Goal: Task Accomplishment & Management: Manage account settings

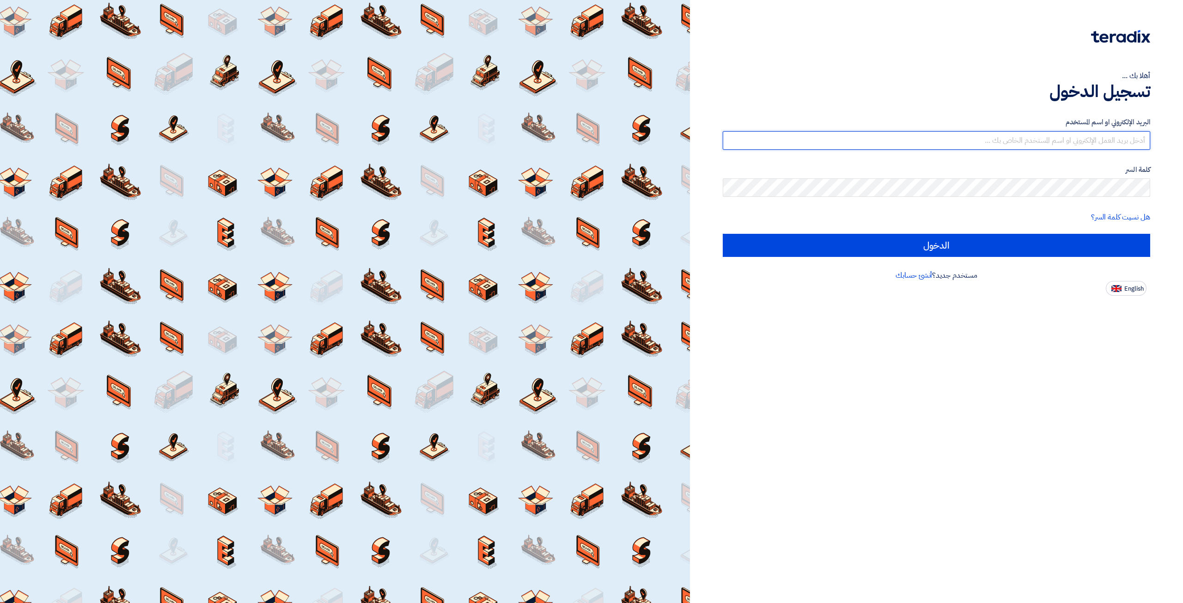
click at [1073, 147] on input "text" at bounding box center [937, 140] width 428 height 18
click at [927, 139] on input "text" at bounding box center [937, 140] width 428 height 18
type input "elite@elitegeneralsupplies.org"
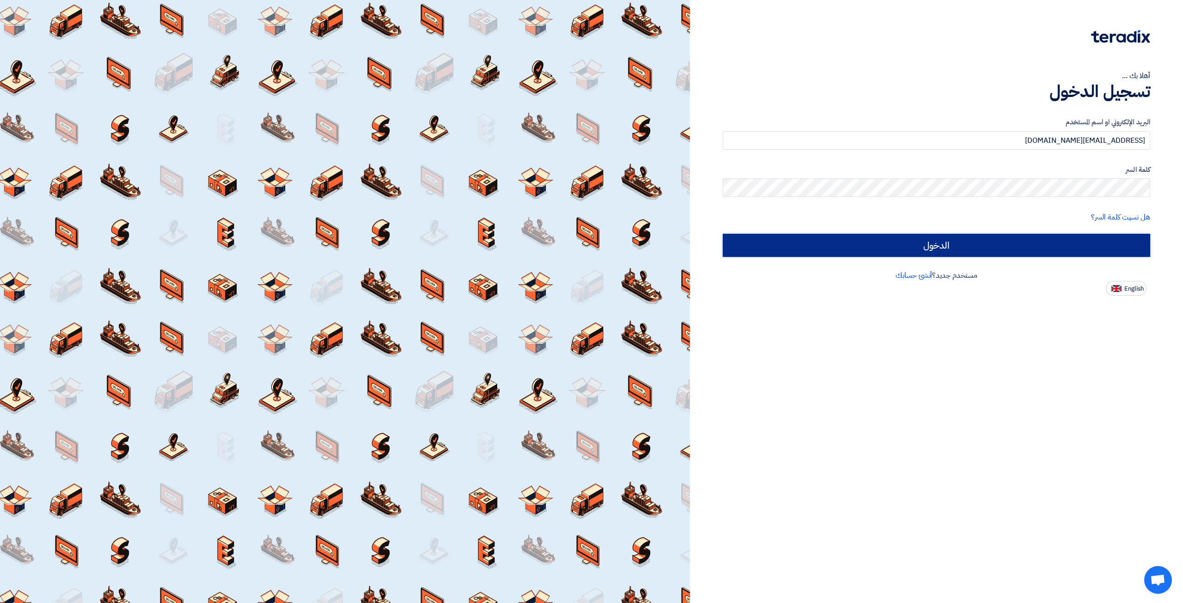
click at [1022, 246] on input "الدخول" at bounding box center [937, 245] width 428 height 23
type input "Sign in"
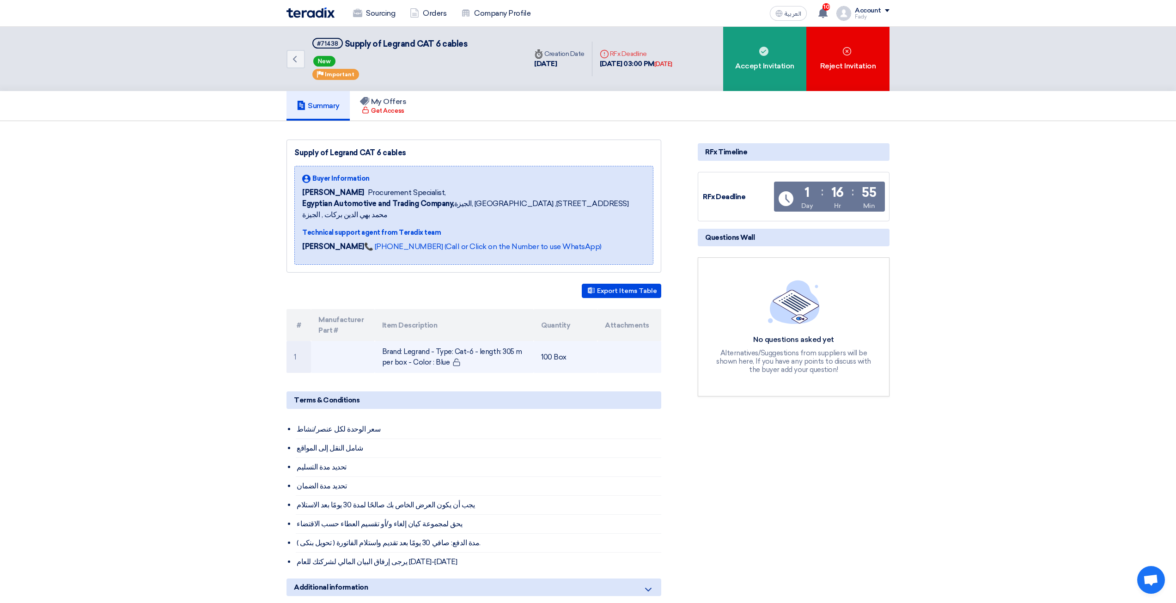
click at [476, 341] on td "Brand: Legrand - Type: Cat-6 - length: 305 m per box - Color : Blue" at bounding box center [454, 357] width 159 height 32
click at [477, 341] on td "Brand: Legrand - Type: Cat-6 - length: 305 m per box - Color : Blue" at bounding box center [454, 357] width 159 height 32
copy tr "Brand: Legrand - Type: Cat-6 - length: 305 m per box - Color : Blue"
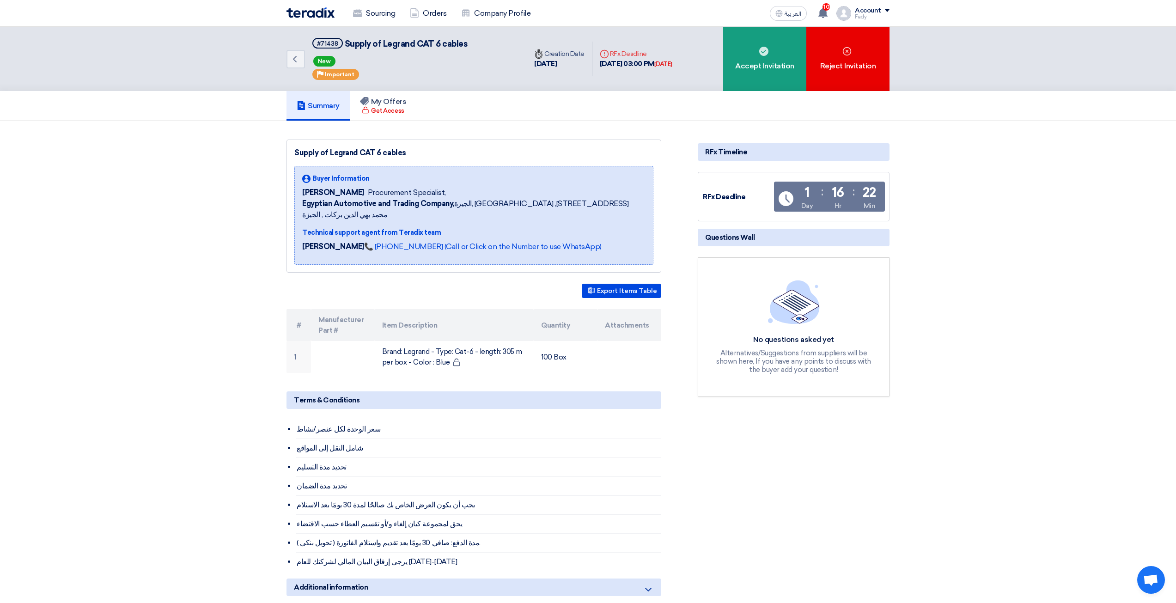
drag, startPoint x: 145, startPoint y: 155, endPoint x: 157, endPoint y: 147, distance: 14.6
click at [145, 155] on section "Supply of Legrand CAT 6 cables Buyer Information Fady Mahmoud Procurement Speci…" at bounding box center [588, 434] width 1176 height 626
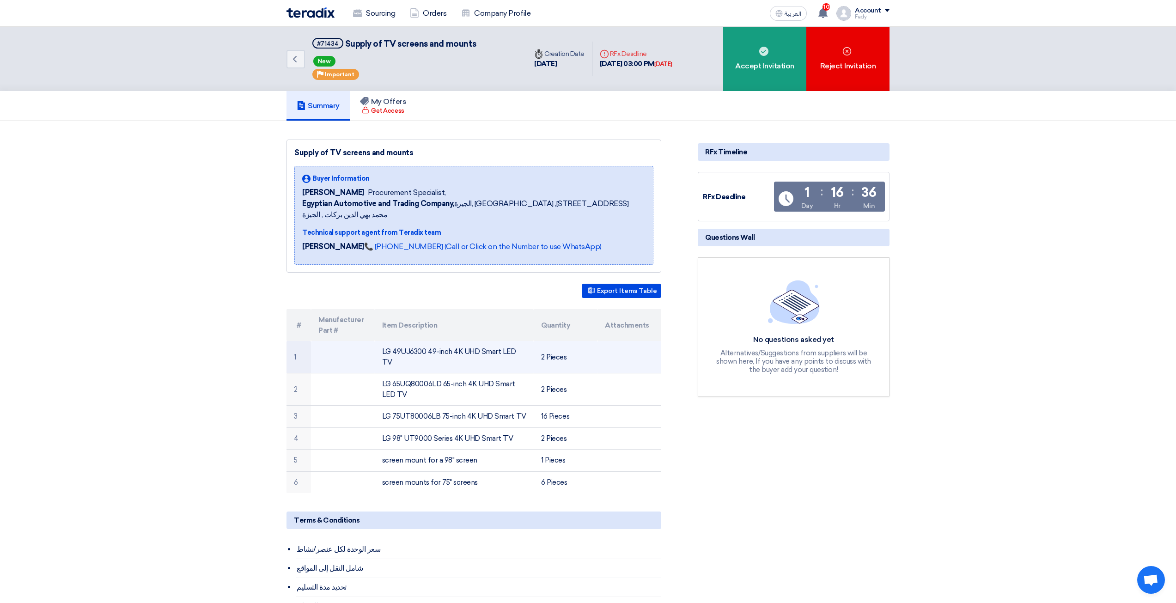
click at [496, 341] on td "LG 49UJ6300 49-inch 4K UHD Smart LED TV" at bounding box center [454, 357] width 159 height 32
click at [501, 341] on td "LG 49UJ6300 49-inch 4K UHD Smart LED TV" at bounding box center [454, 357] width 159 height 32
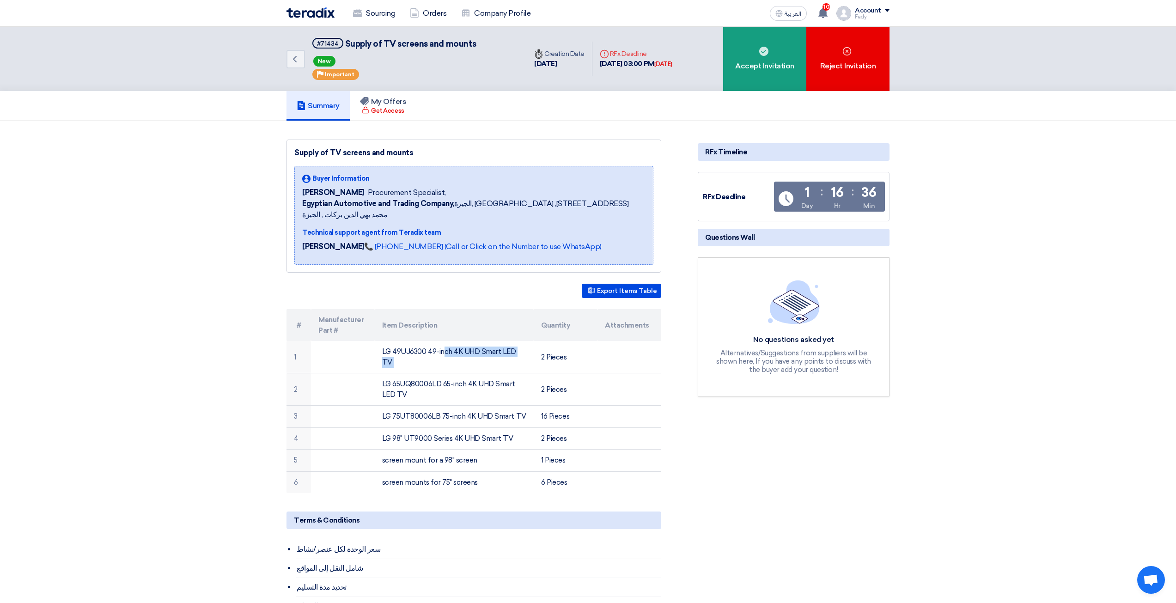
copy tr "LG 49UJ6300 49-inch 4K UHD Smart LED TV"
click at [129, 321] on section "Supply of TV screens and mounts Buyer Information Fady Mahmoud Procurement Spec…" at bounding box center [588, 489] width 1176 height 737
click at [429, 471] on td "screen mounts for 75" screens" at bounding box center [454, 482] width 159 height 22
click at [428, 471] on td "screen mounts for 75" screens" at bounding box center [454, 482] width 159 height 22
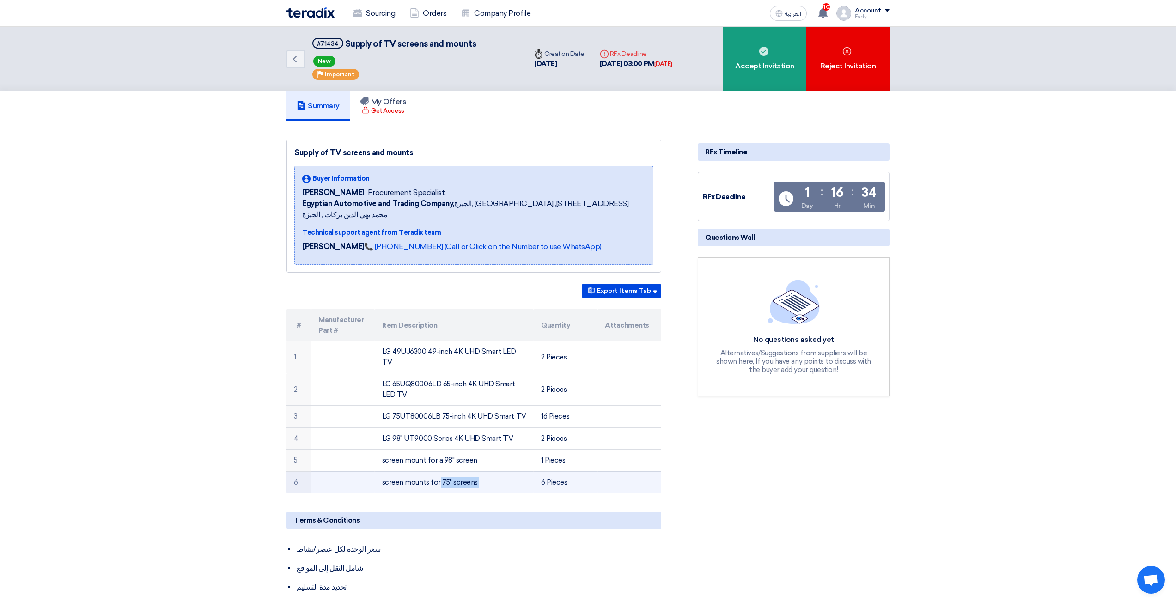
copy tr "screen mounts for 75" screens"
click at [596, 284] on button "Export Items Table" at bounding box center [622, 291] width 80 height 14
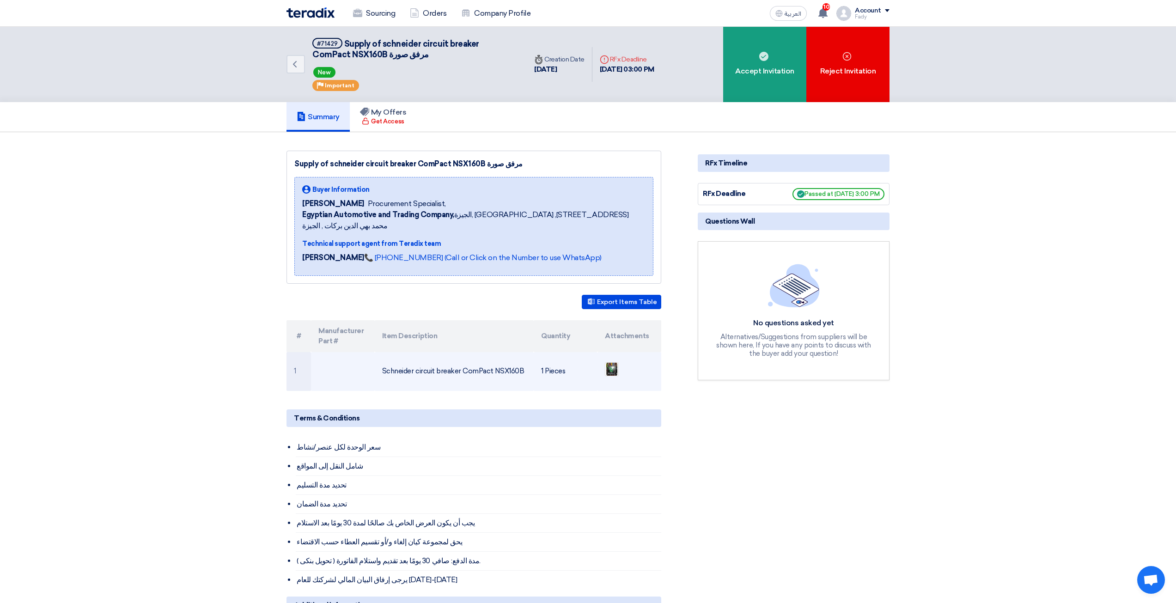
click at [448, 362] on td "Schneider circuit breaker ComPact NSX160B" at bounding box center [454, 371] width 159 height 39
click at [449, 362] on td "Schneider circuit breaker ComPact NSX160B" at bounding box center [454, 371] width 159 height 39
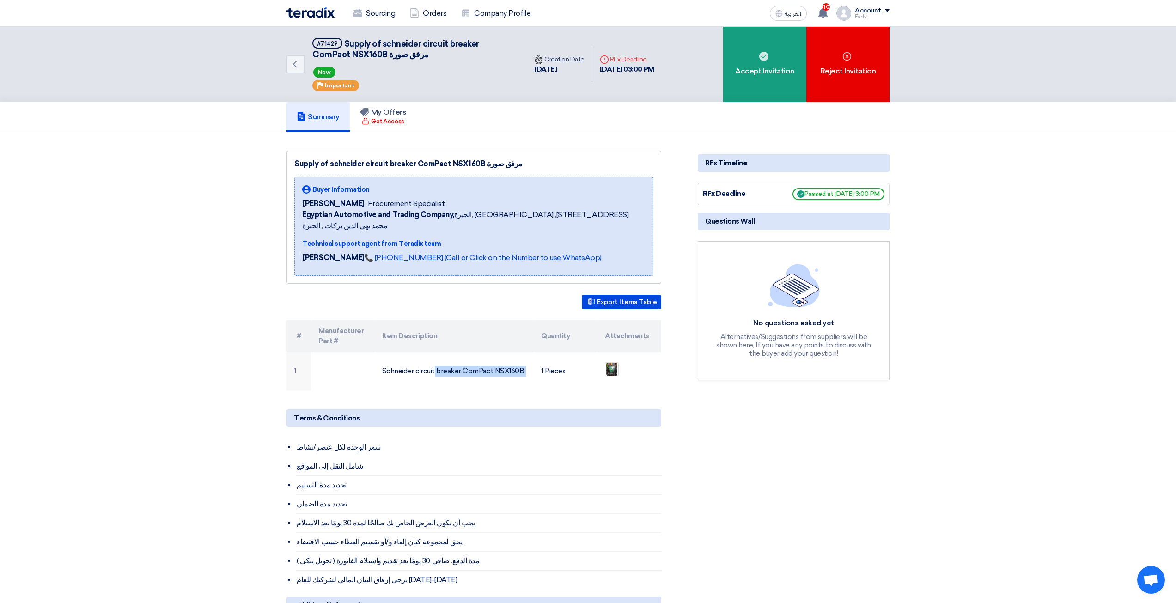
copy tr "Schneider circuit breaker ComPact NSX160B"
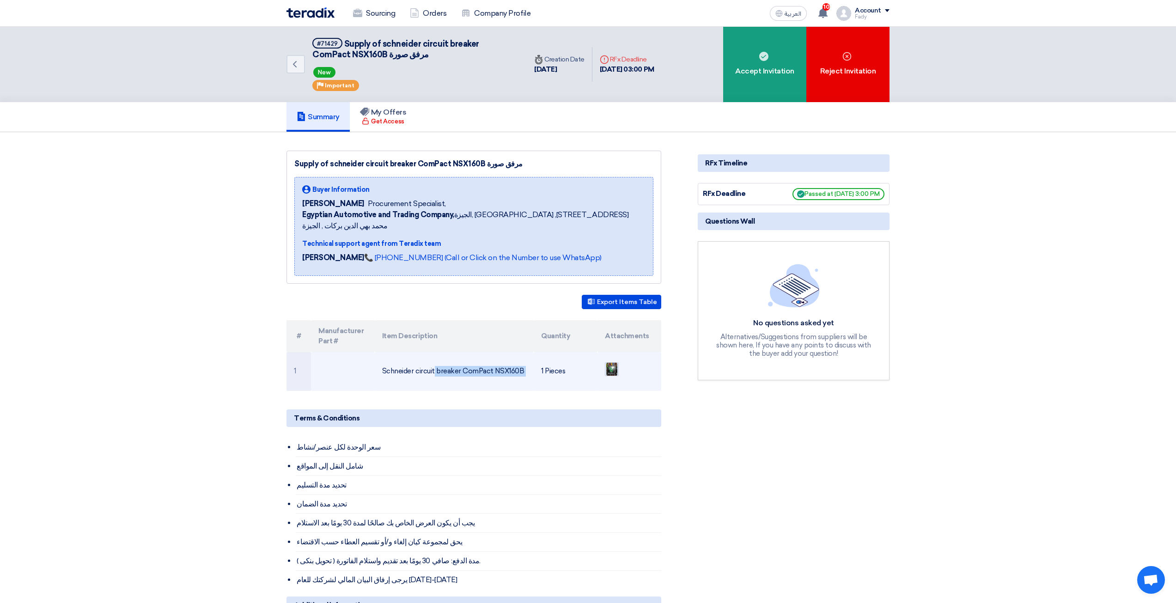
click at [613, 361] on img at bounding box center [612, 369] width 13 height 17
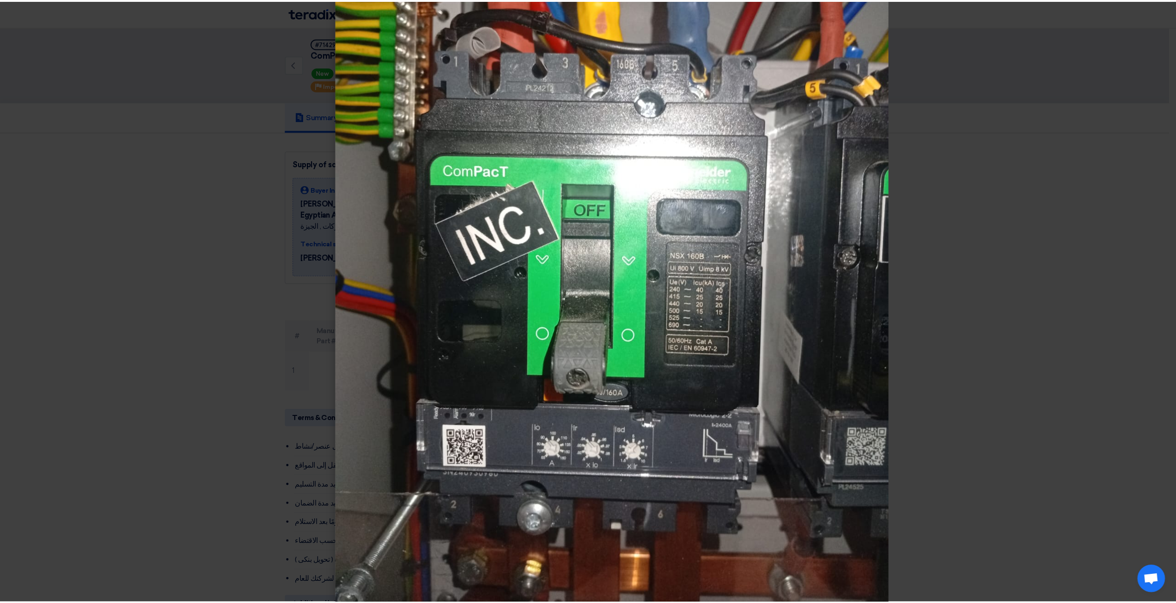
scroll to position [167, 0]
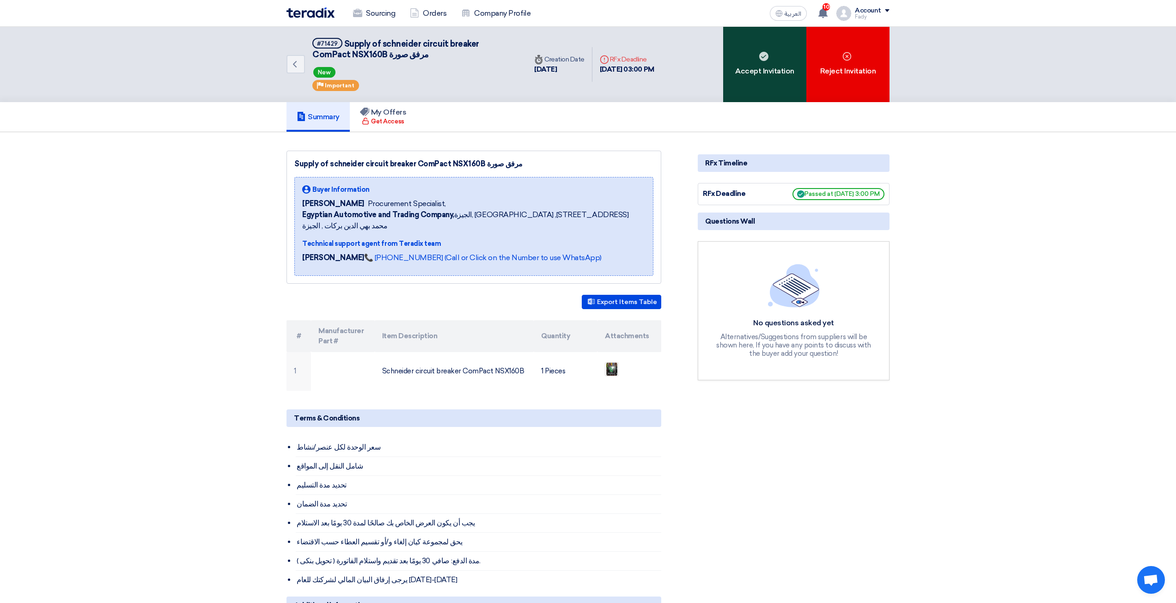
click at [785, 66] on div "Accept Invitation" at bounding box center [764, 64] width 83 height 75
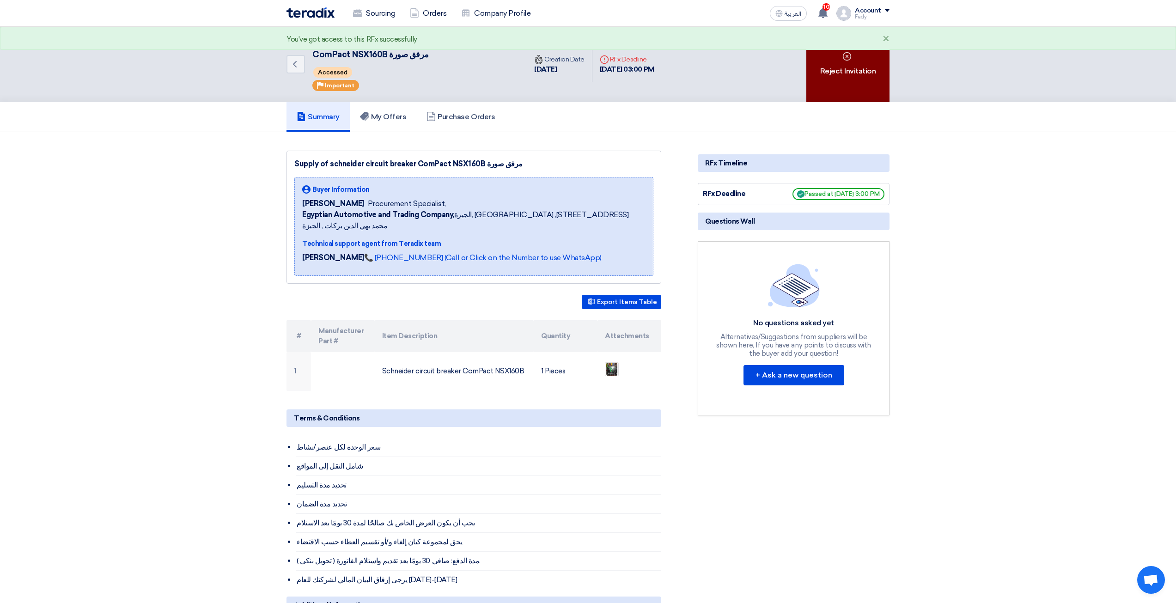
click at [867, 71] on div "Reject Invitation" at bounding box center [848, 64] width 83 height 75
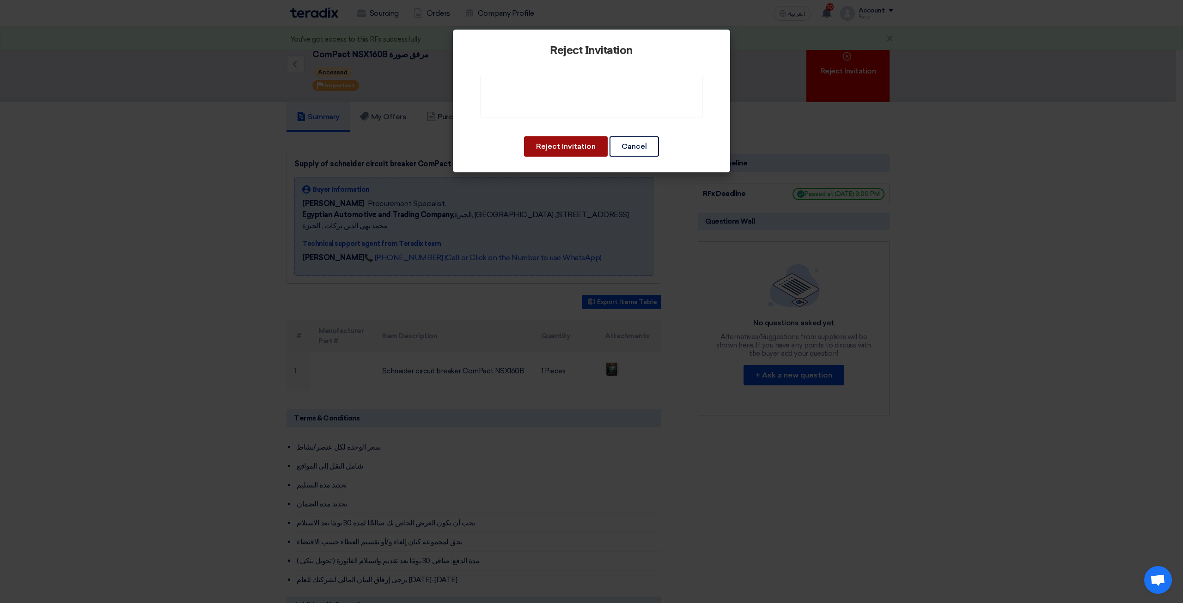
click at [553, 149] on button "Reject Invitation" at bounding box center [566, 146] width 84 height 20
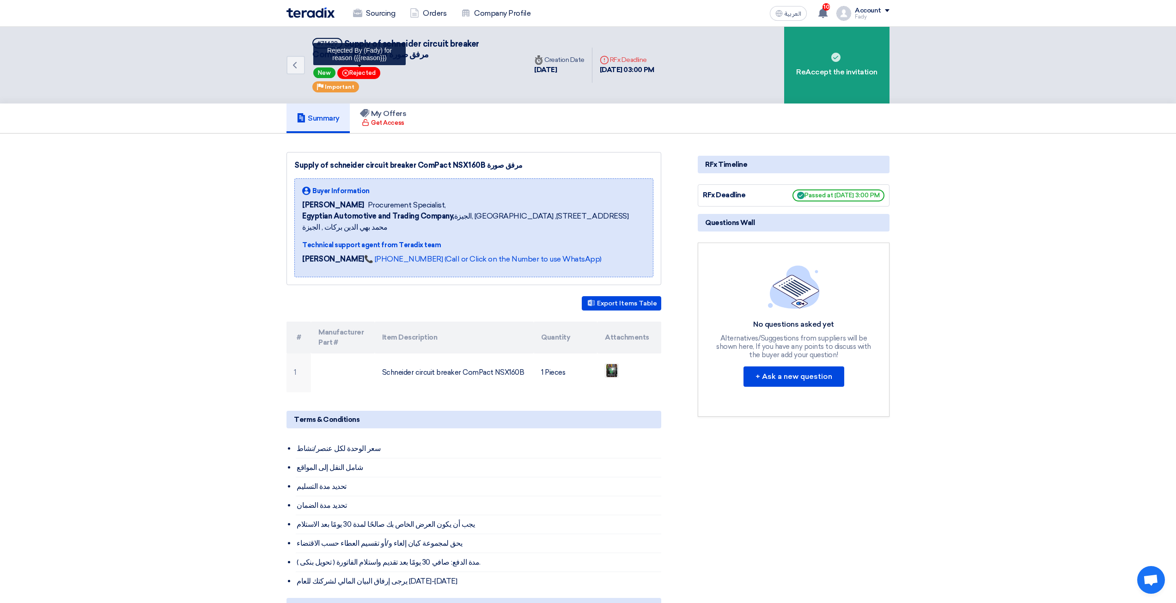
click at [343, 71] on use at bounding box center [346, 72] width 7 height 7
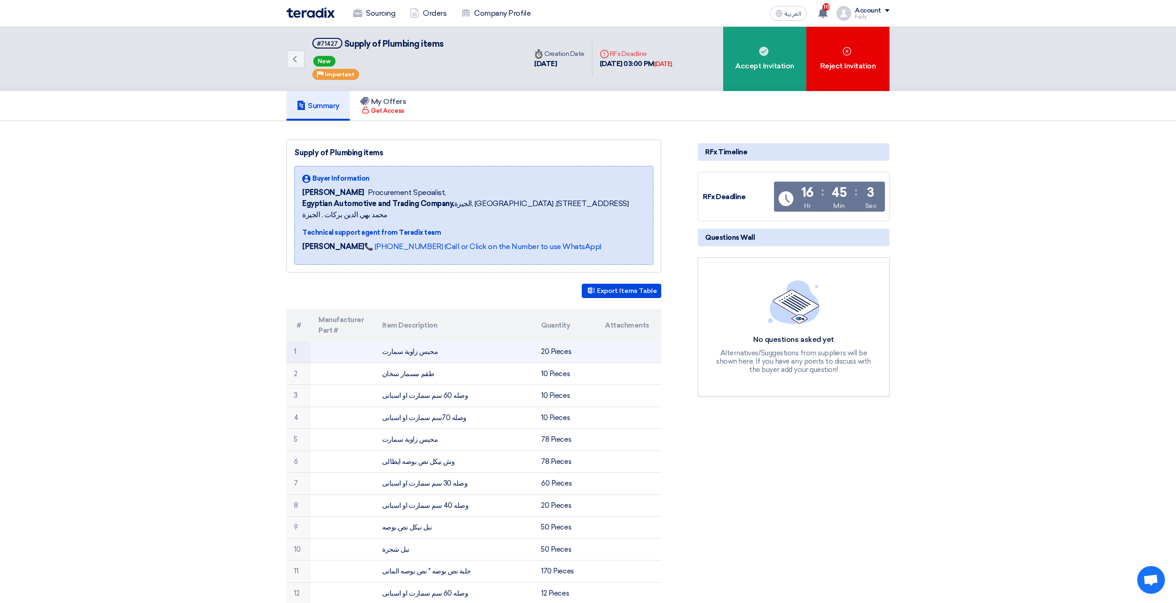
click at [405, 341] on td "محبس زاوية سمارت" at bounding box center [454, 352] width 159 height 22
click at [404, 341] on td "محبس زاوية سمارت" at bounding box center [454, 352] width 159 height 22
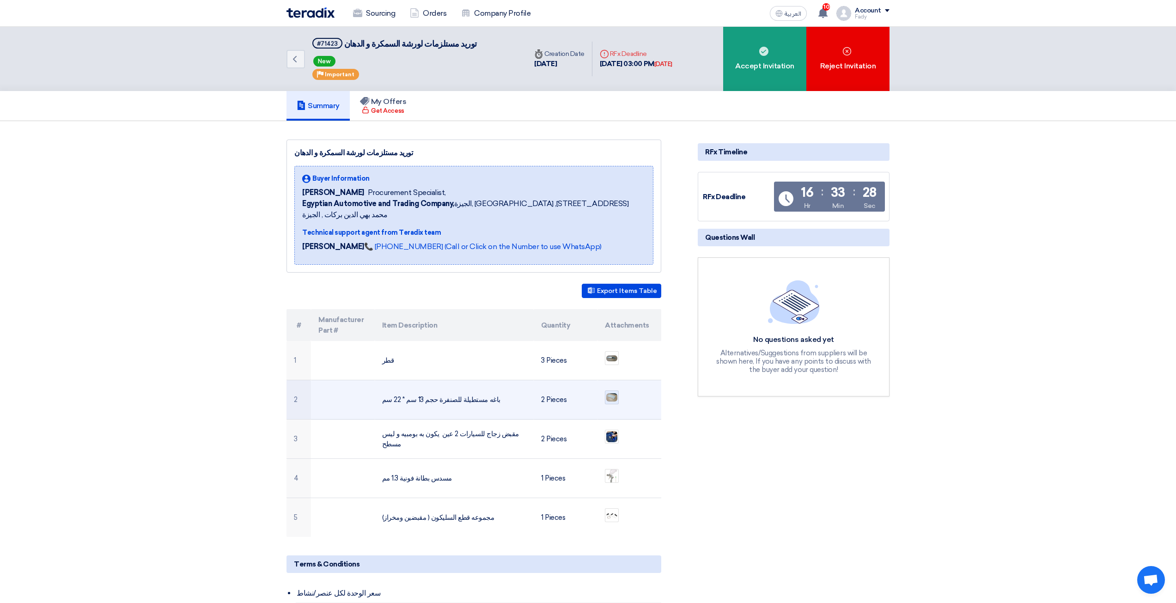
click at [614, 392] on img at bounding box center [612, 397] width 13 height 10
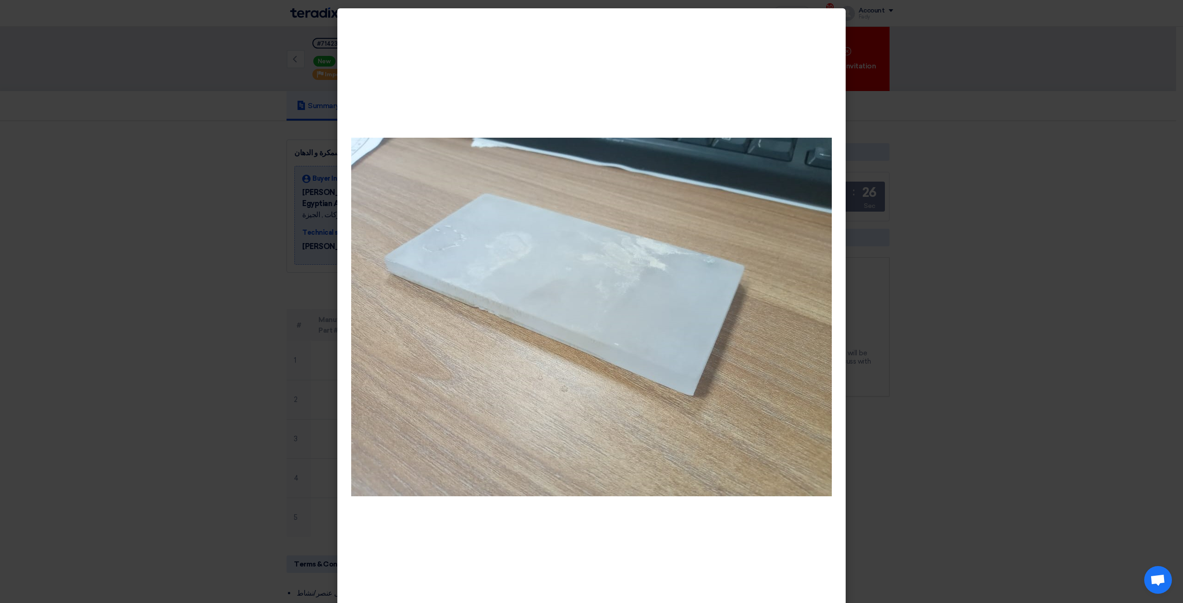
click at [1055, 387] on modal-container at bounding box center [591, 301] width 1183 height 603
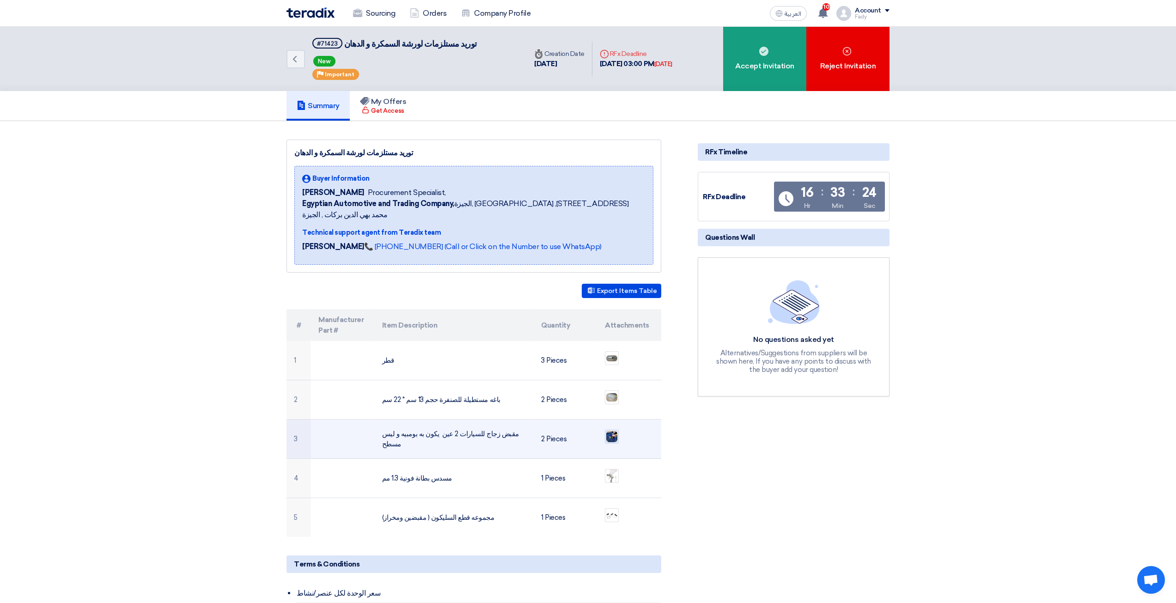
click at [615, 430] on div at bounding box center [612, 437] width 14 height 14
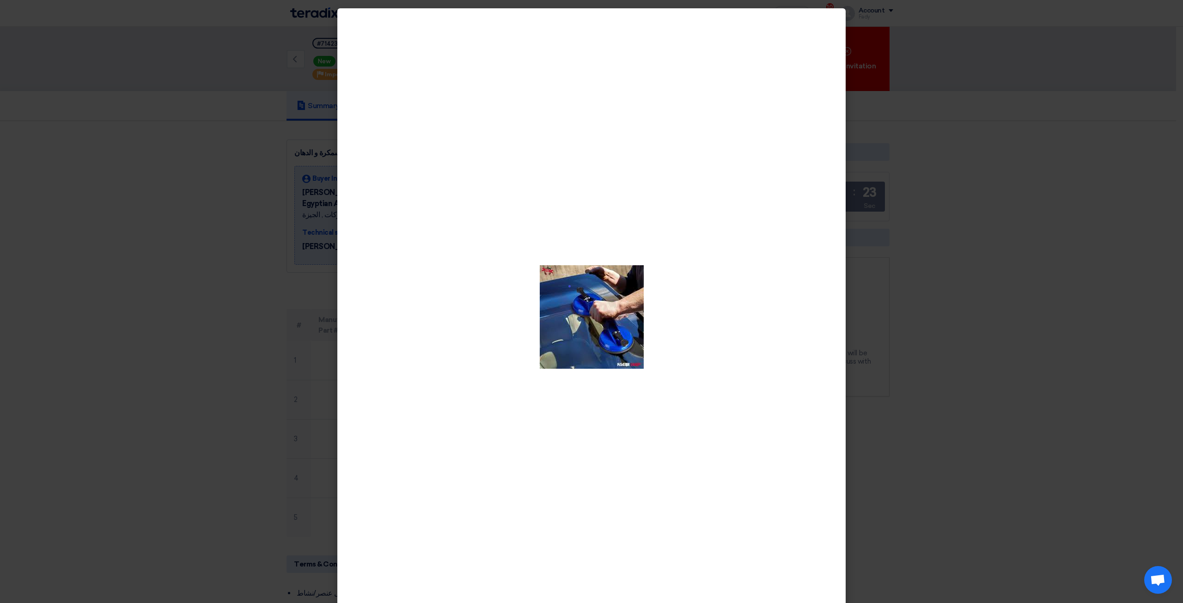
click at [953, 454] on modal-container at bounding box center [591, 301] width 1183 height 603
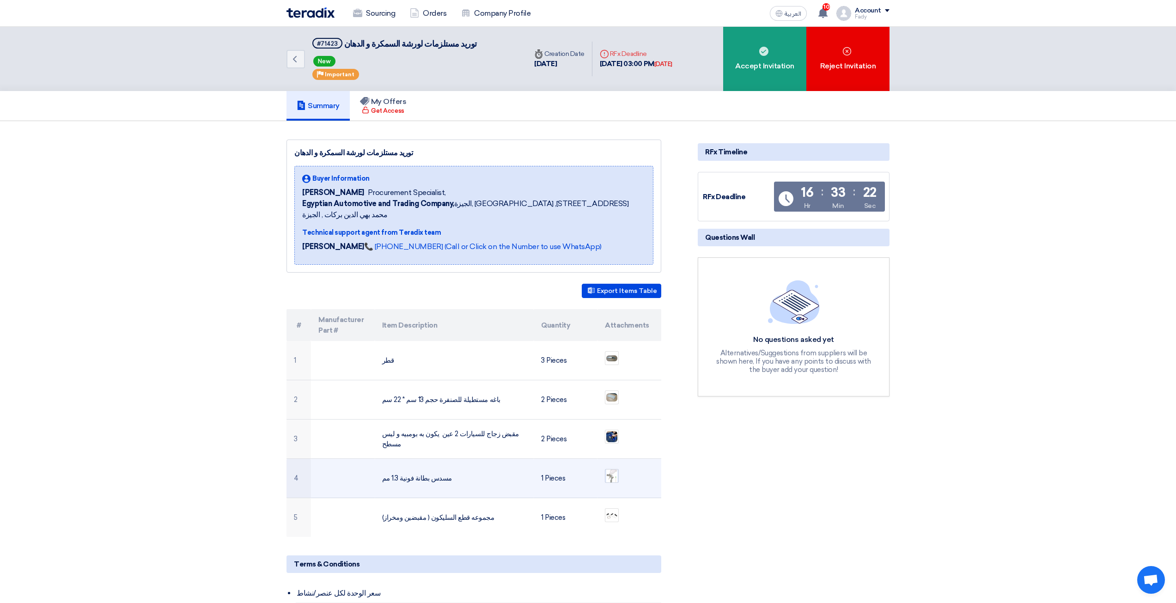
click at [609, 466] on img at bounding box center [612, 476] width 13 height 21
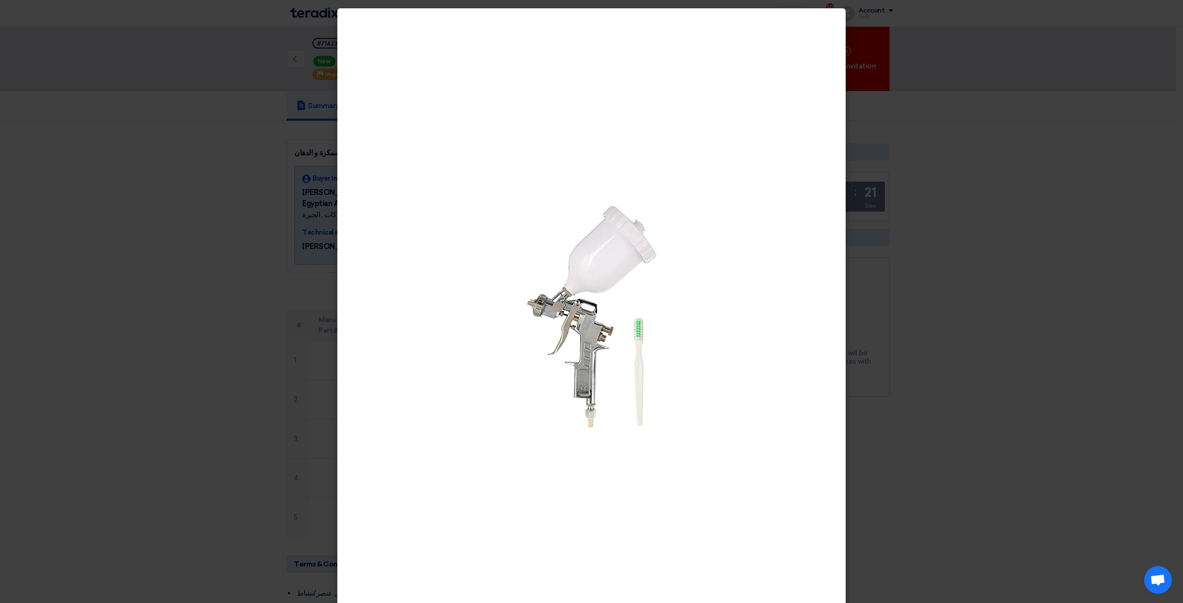
click at [936, 495] on modal-container at bounding box center [591, 301] width 1183 height 603
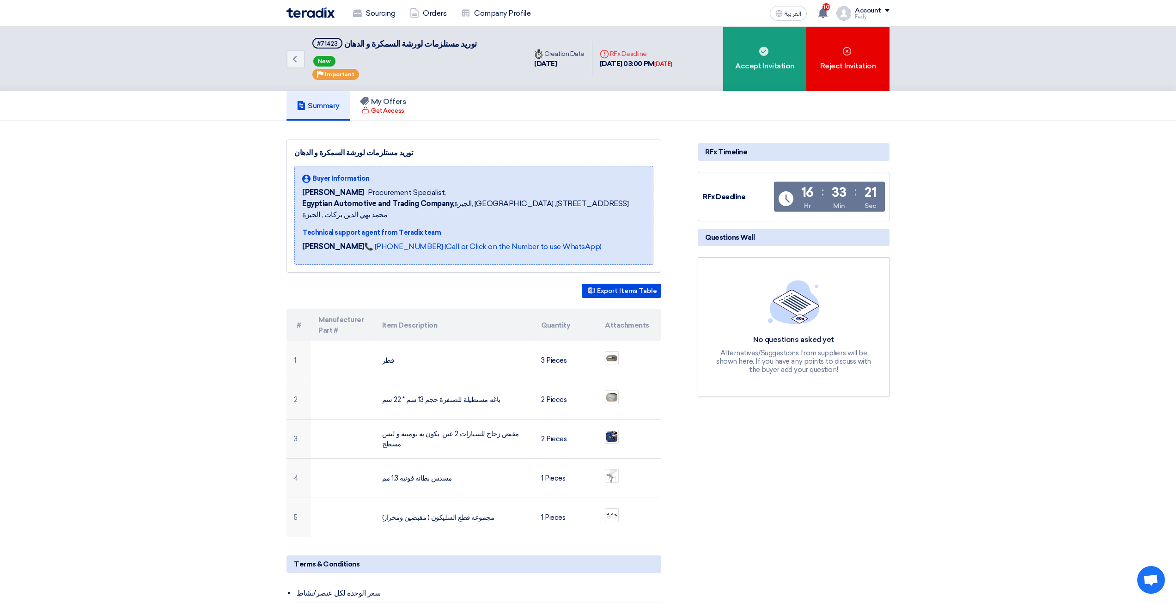
click at [618, 511] on img at bounding box center [612, 516] width 13 height 10
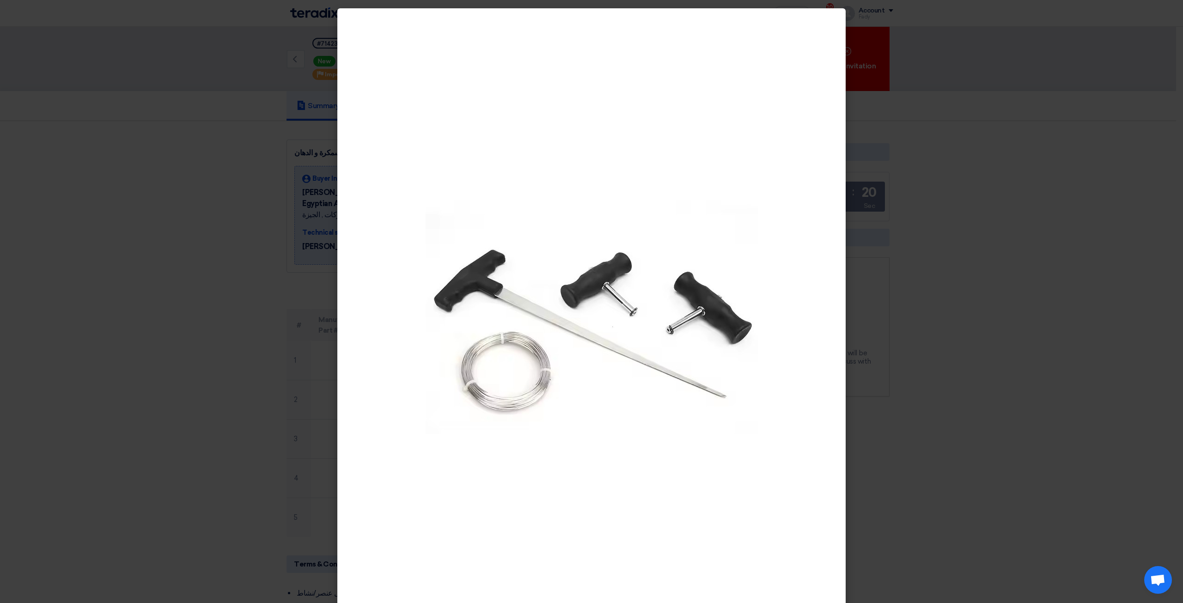
drag, startPoint x: 963, startPoint y: 477, endPoint x: 979, endPoint y: 480, distance: 16.0
click at [979, 480] on modal-container at bounding box center [591, 301] width 1183 height 603
